Goal: Transaction & Acquisition: Purchase product/service

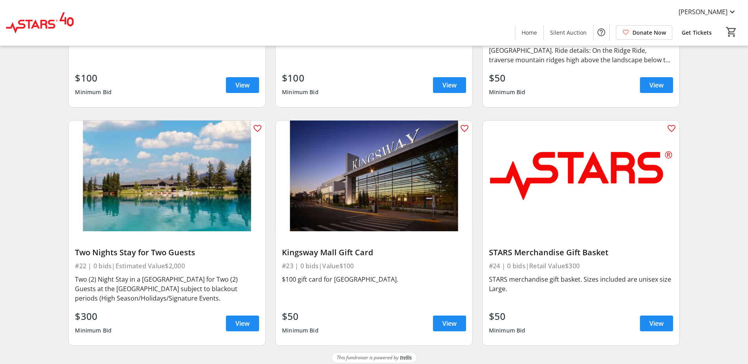
scroll to position [1601, 0]
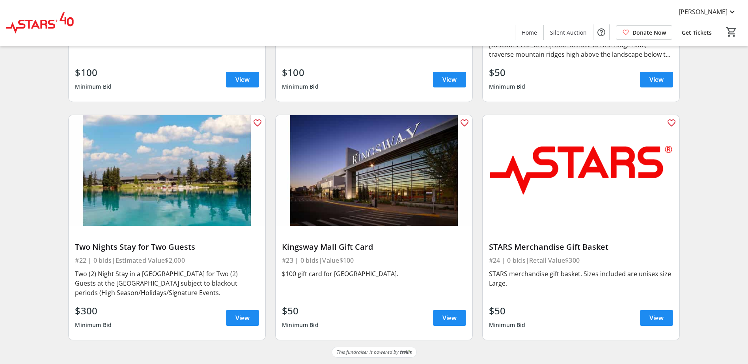
drag, startPoint x: 199, startPoint y: 293, endPoint x: 141, endPoint y: 273, distance: 61.9
click at [141, 273] on div "Two (2) Night Stay in a [GEOGRAPHIC_DATA] for Two (2) Guests at the [GEOGRAPHIC…" at bounding box center [167, 283] width 184 height 28
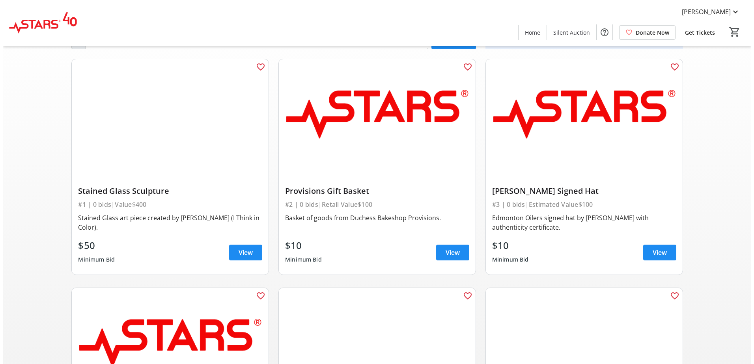
scroll to position [0, 0]
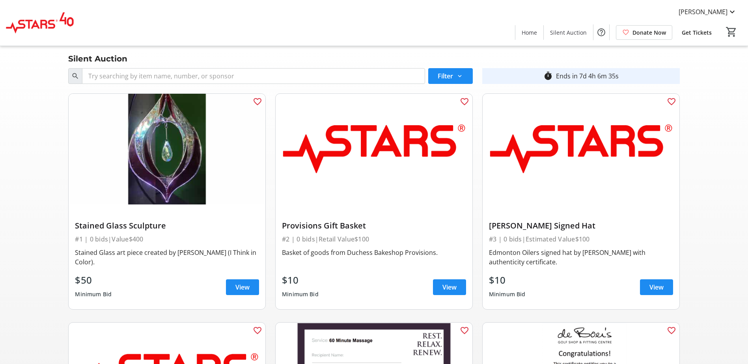
drag, startPoint x: 543, startPoint y: 269, endPoint x: 471, endPoint y: 210, distance: 92.8
drag, startPoint x: 471, startPoint y: 210, endPoint x: 549, endPoint y: 276, distance: 102.1
click at [540, 271] on div "[PERSON_NAME] Signed Hat #3 | 0 bids | Estimated Value $100 Edmonton Oilers sig…" at bounding box center [581, 257] width 197 height 105
click at [654, 289] on span "View" at bounding box center [657, 287] width 14 height 9
